Goal: Information Seeking & Learning: Learn about a topic

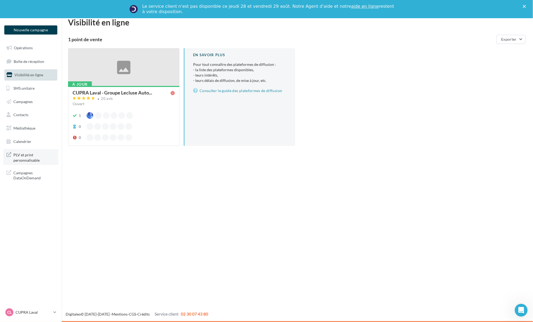
click at [42, 161] on span "PLV et print personnalisable" at bounding box center [34, 157] width 42 height 12
click at [28, 131] on link "Médiathèque" at bounding box center [30, 128] width 55 height 11
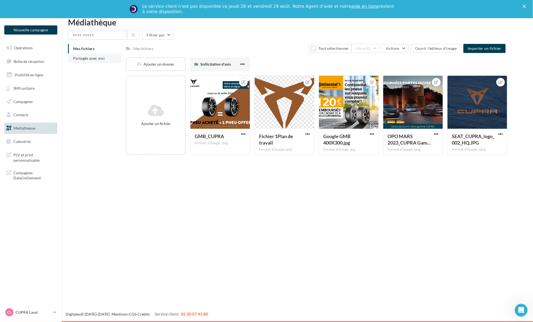
click at [97, 58] on span "Partagés avec moi" at bounding box center [89, 58] width 32 height 5
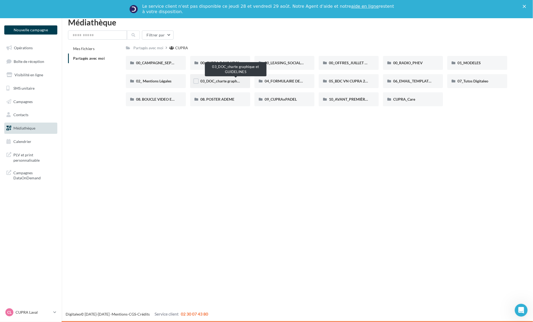
click at [224, 83] on span "03_DOC_charte graphique et GUIDELINES" at bounding box center [235, 81] width 70 height 5
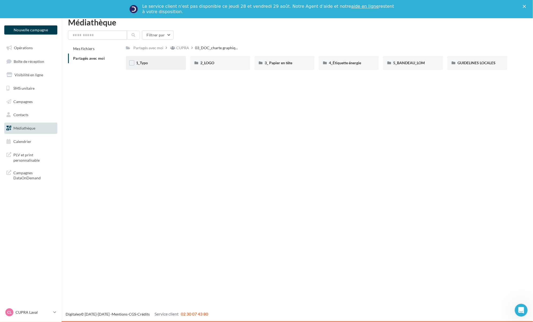
click at [155, 67] on div "1_Typo" at bounding box center [156, 63] width 60 height 14
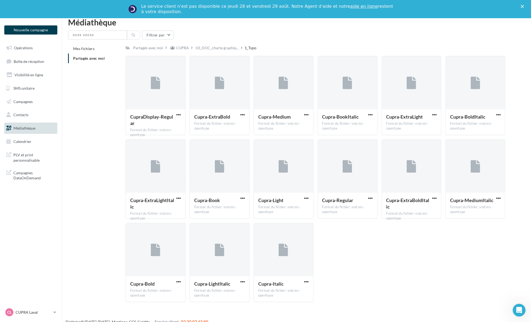
click at [101, 58] on span "Partagés avec moi" at bounding box center [89, 58] width 32 height 5
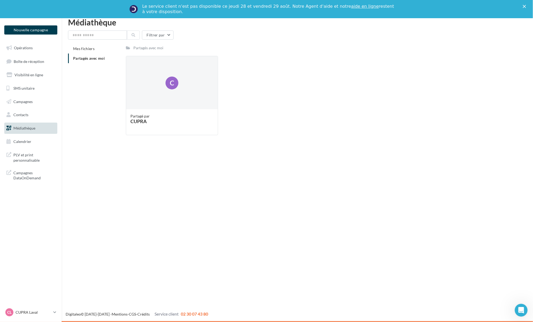
click at [100, 60] on span "Partagés avec moi" at bounding box center [89, 58] width 32 height 5
click at [177, 87] on div "C" at bounding box center [171, 83] width 13 height 13
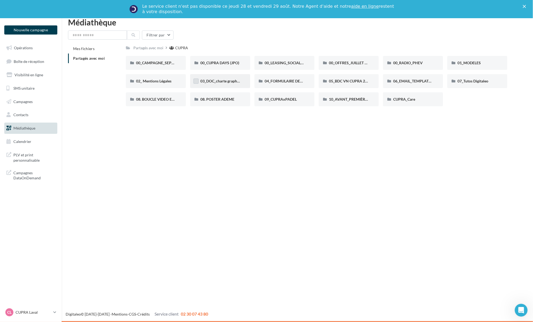
drag, startPoint x: 210, startPoint y: 83, endPoint x: 195, endPoint y: 82, distance: 15.3
click at [195, 82] on label at bounding box center [195, 80] width 5 height 5
click at [526, 6] on div "Fermer" at bounding box center [525, 6] width 5 height 3
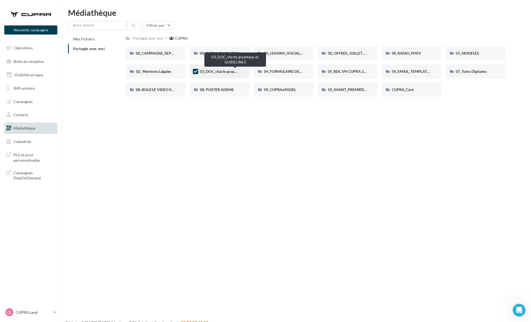
drag, startPoint x: 216, startPoint y: 73, endPoint x: 203, endPoint y: 73, distance: 12.6
click at [203, 73] on span "03_DOC_charte graphique et GUIDELINES" at bounding box center [235, 71] width 70 height 5
click at [207, 73] on span "03_DOC_charte graphique et GUIDELINES" at bounding box center [235, 71] width 70 height 5
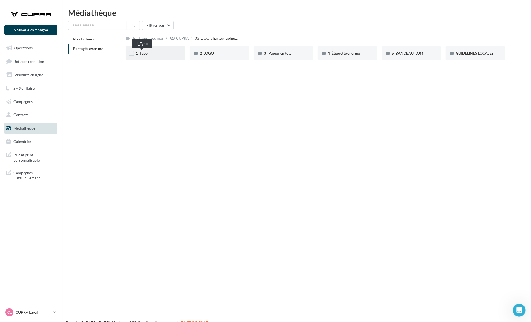
click at [147, 55] on span "1_Typo" at bounding box center [142, 53] width 12 height 5
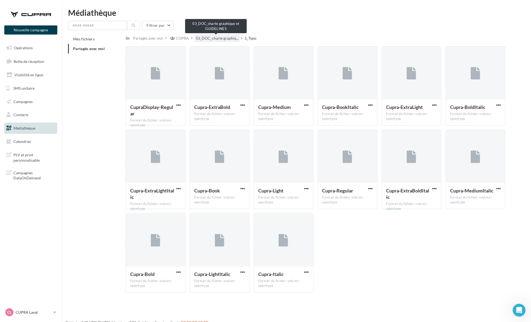
click at [201, 39] on span "03_DOC_charte graphiq..." at bounding box center [217, 38] width 43 height 5
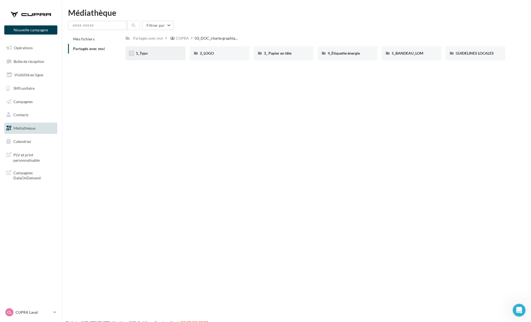
click at [132, 54] on label at bounding box center [131, 53] width 5 height 5
click at [155, 55] on div "1_Typo" at bounding box center [155, 53] width 39 height 5
click at [472, 53] on span "GUIDELINES LOCALES" at bounding box center [475, 53] width 38 height 5
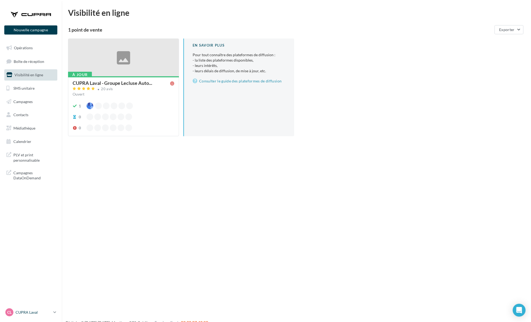
click at [55, 311] on icon at bounding box center [54, 312] width 3 height 5
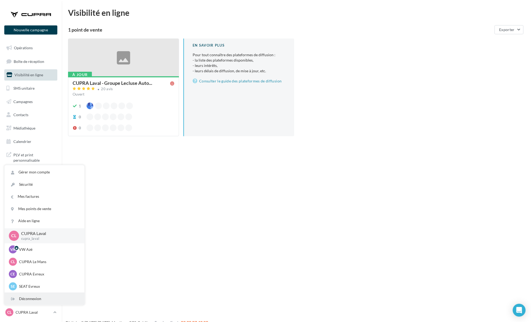
click at [48, 295] on div "Déconnexion" at bounding box center [45, 299] width 80 height 12
